Goal: Navigation & Orientation: Find specific page/section

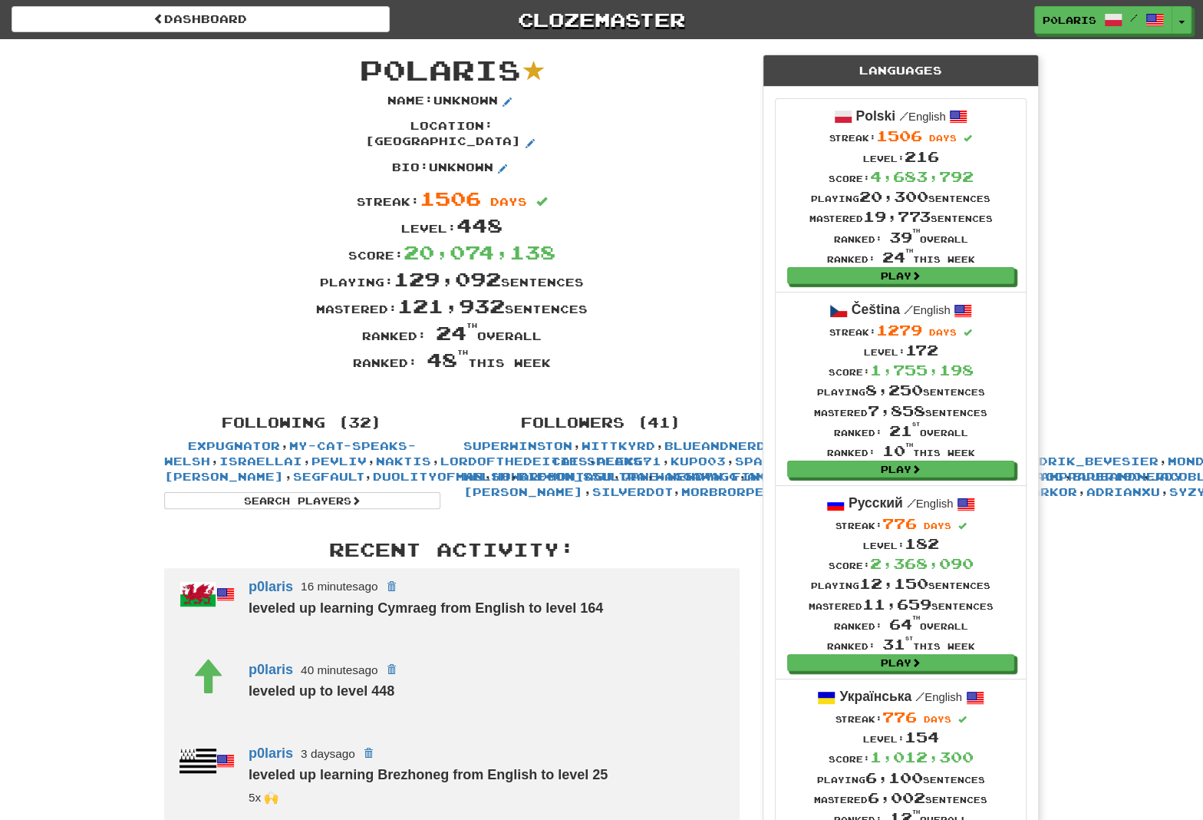
scroll to position [185, 0]
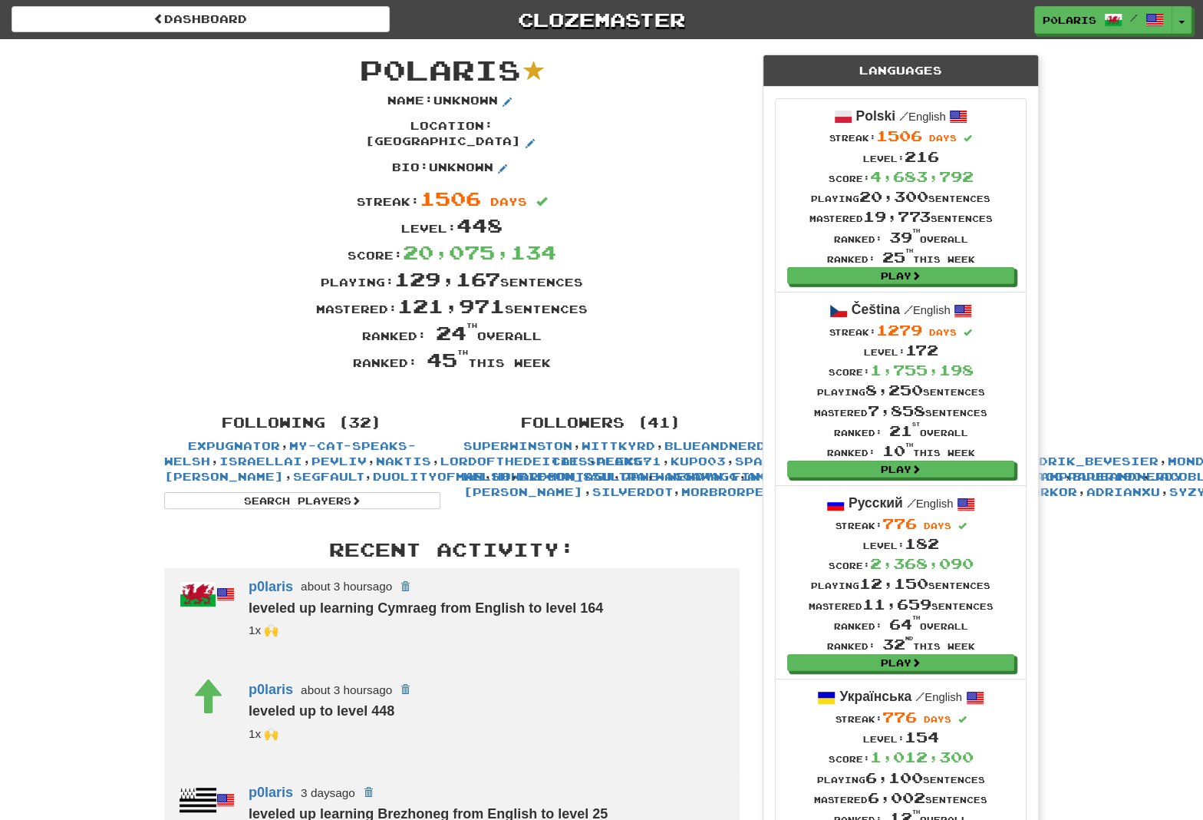
click at [1193, 26] on div "p0laris / Toggle Dropdown Dashboard Leaderboard Activity Feed Notifications 143…" at bounding box center [1002, 20] width 401 height 28
click at [1189, 26] on button "Toggle Dropdown" at bounding box center [1183, 21] width 20 height 28
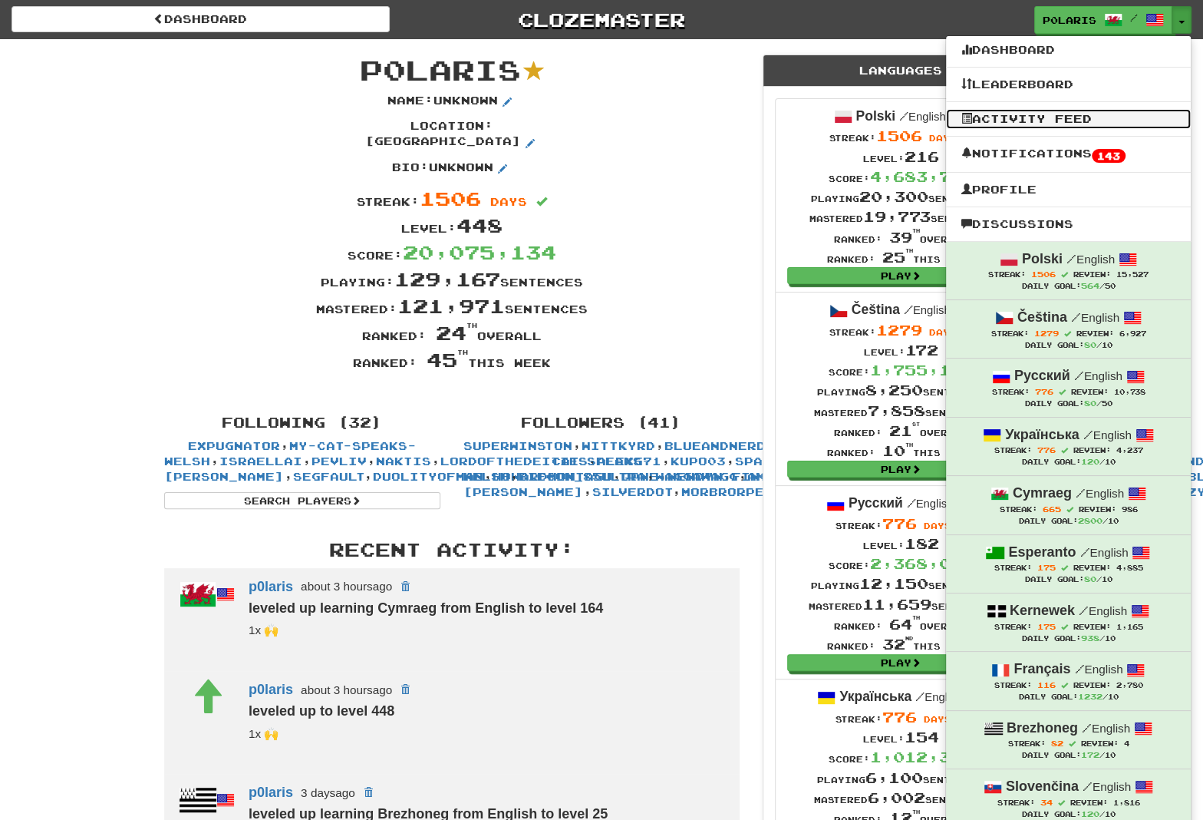
click at [1064, 120] on link "Activity Feed" at bounding box center [1068, 119] width 245 height 20
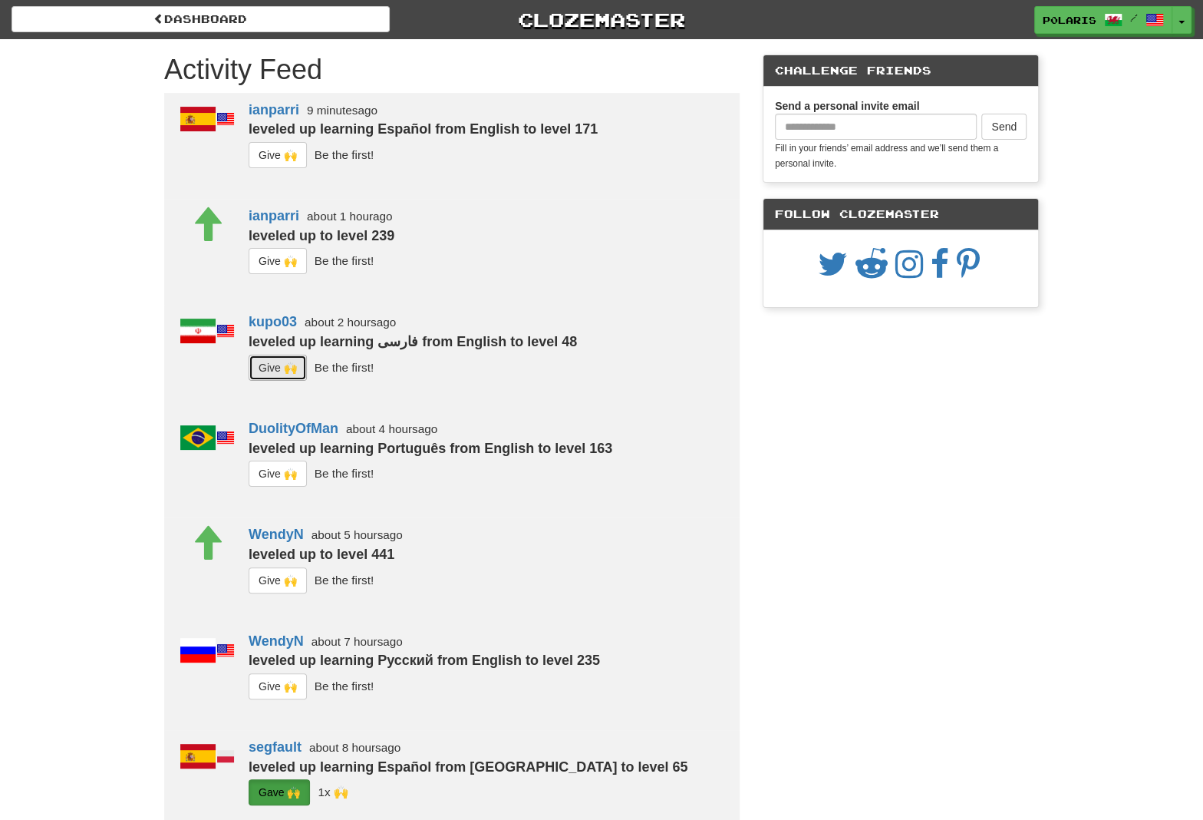
click at [291, 373] on button "G i ve 🙌" at bounding box center [278, 368] width 58 height 26
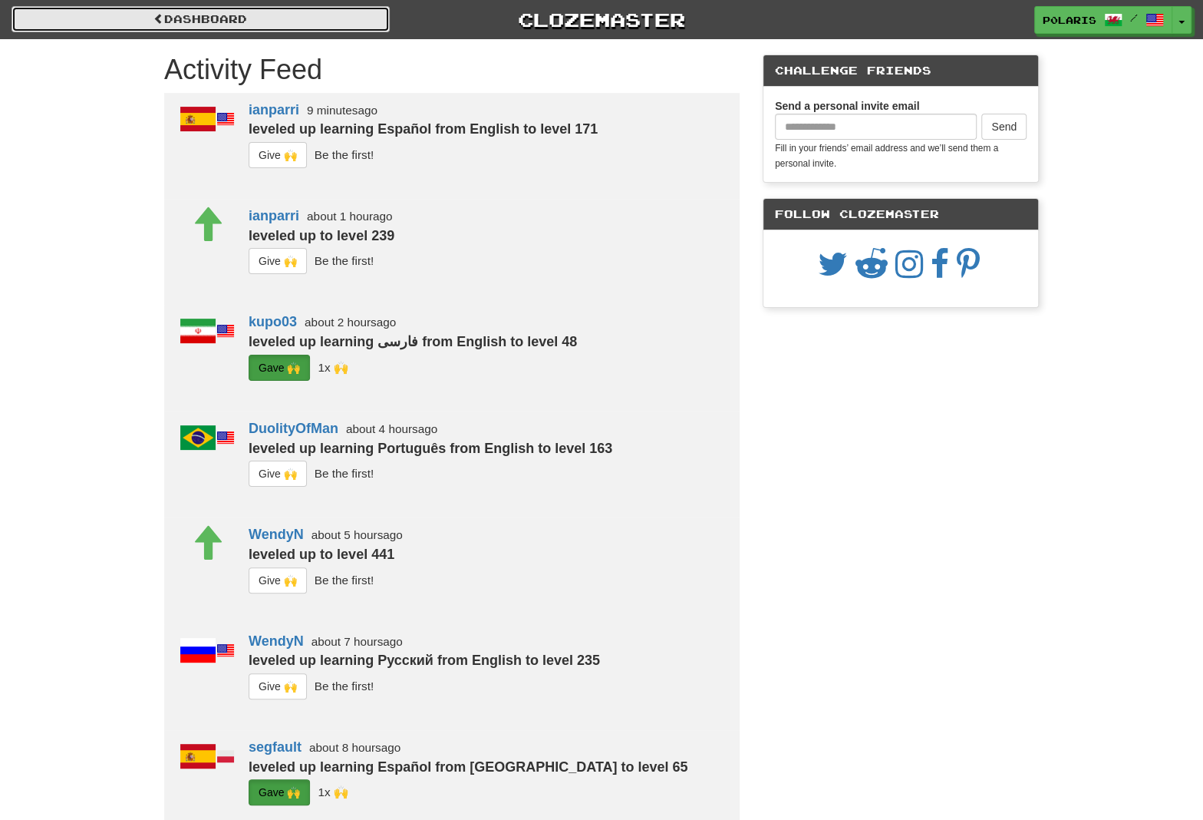
click at [280, 17] on link "Dashboard" at bounding box center [201, 19] width 378 height 26
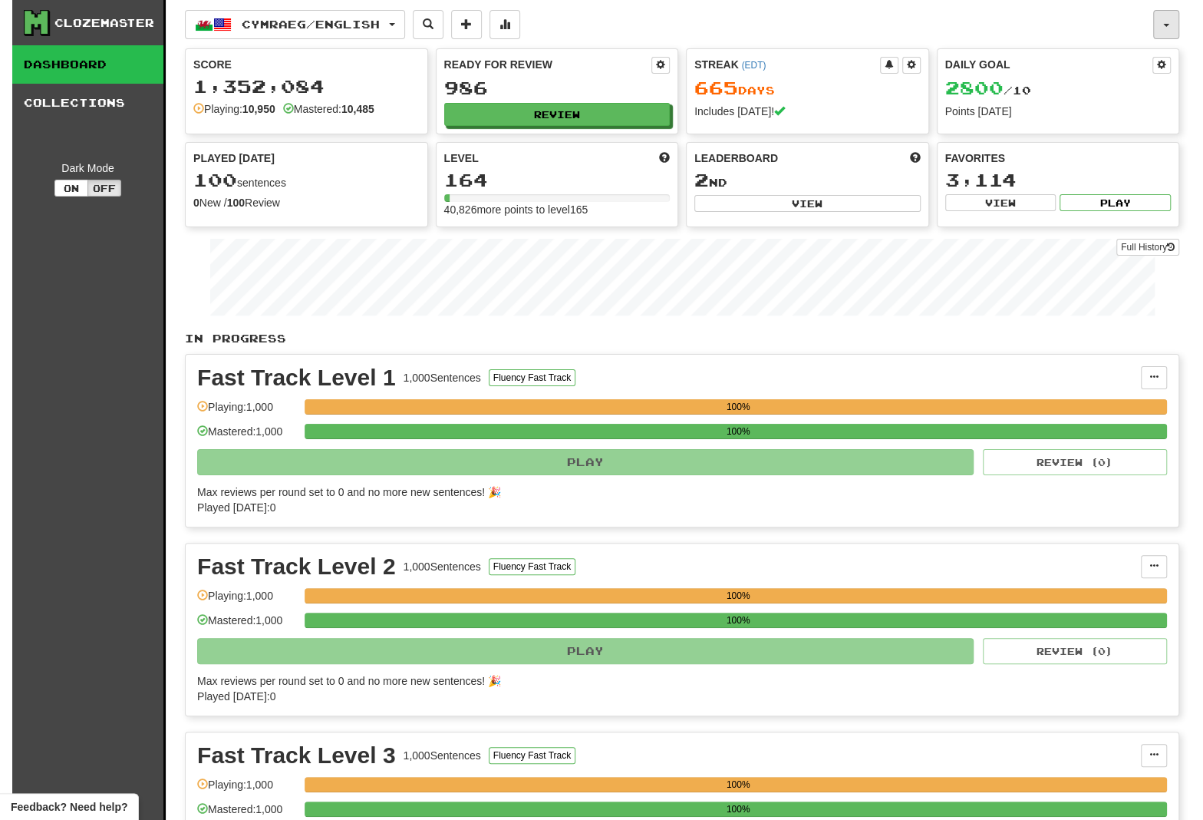
click at [1168, 18] on button "button" at bounding box center [1166, 24] width 26 height 29
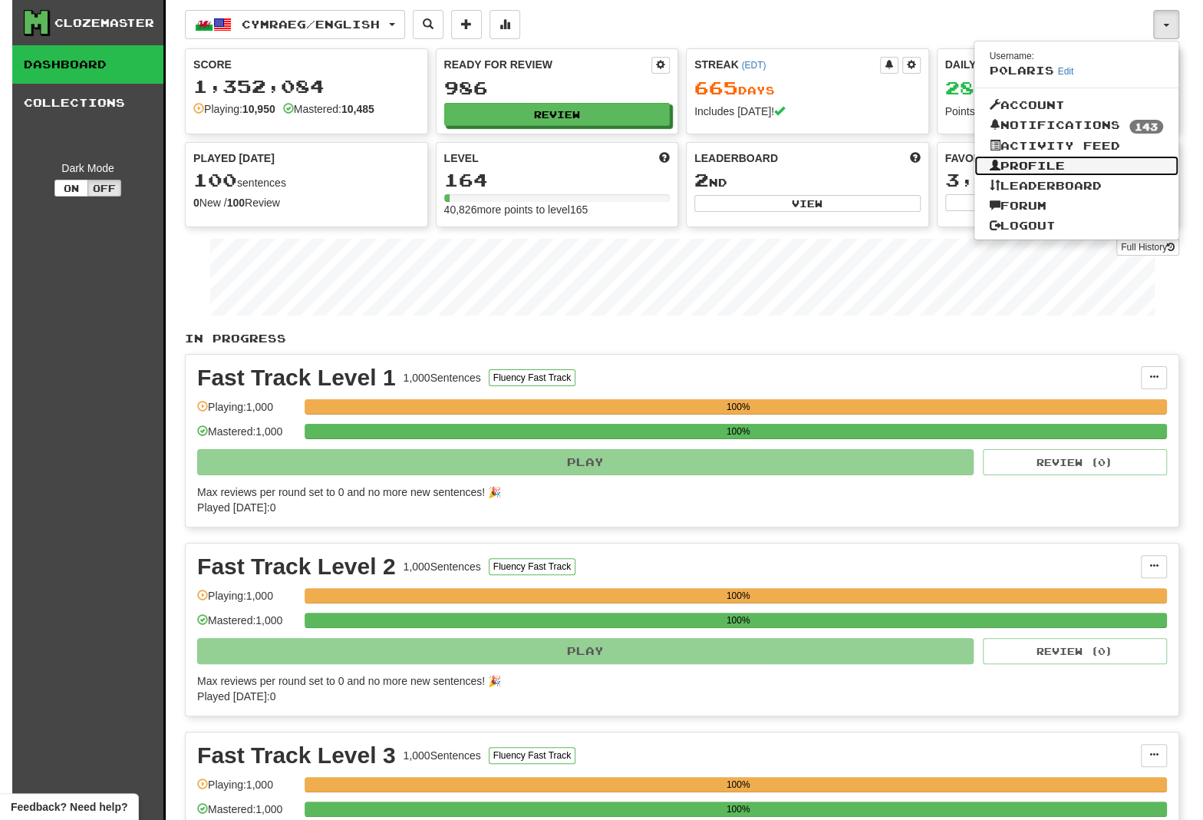
click at [996, 175] on link "Profile" at bounding box center [1077, 166] width 205 height 20
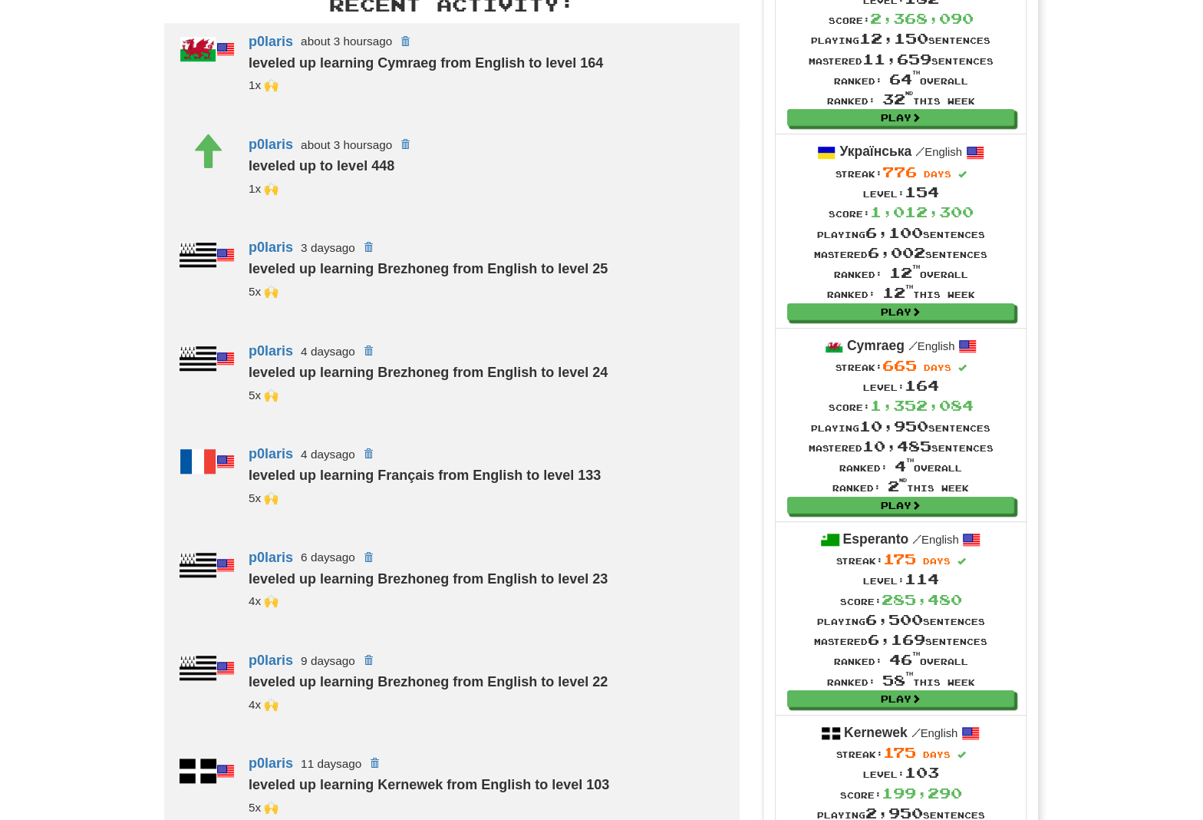
scroll to position [556, 0]
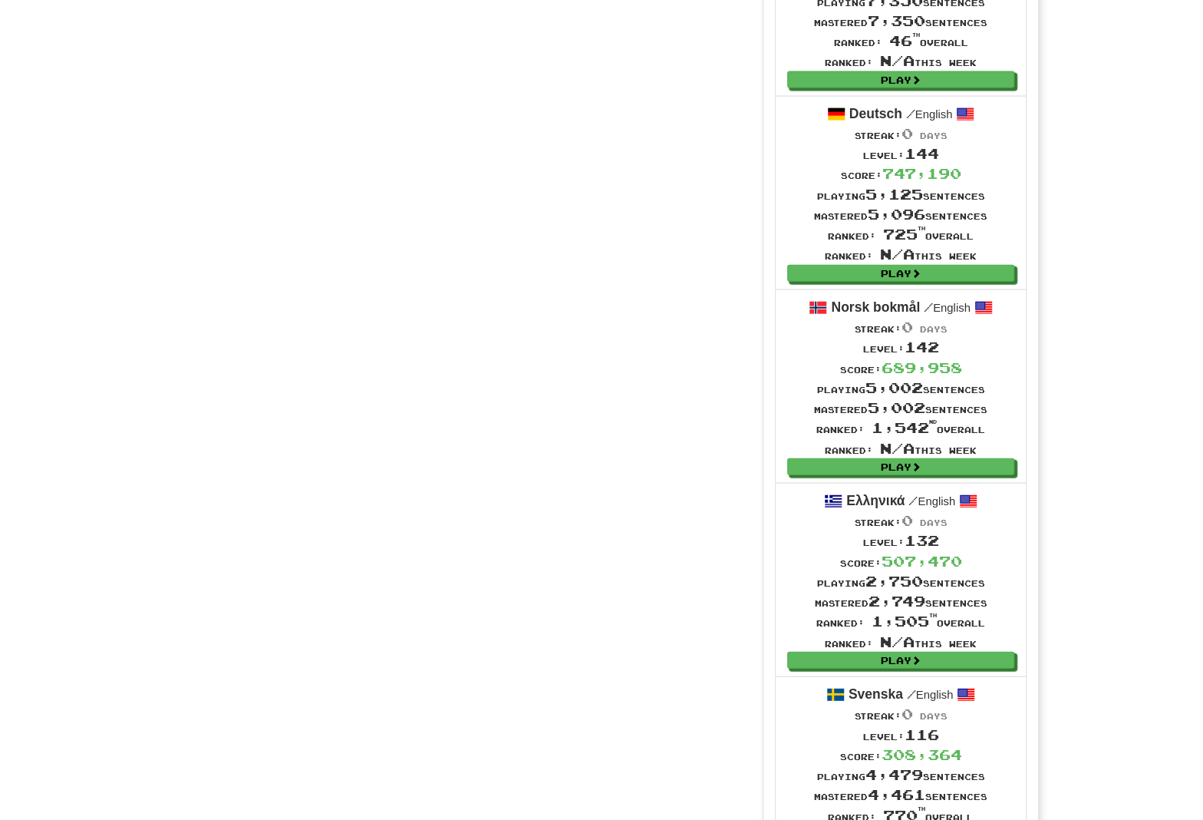
scroll to position [2440, 0]
